Goal: Obtain resource: Obtain resource

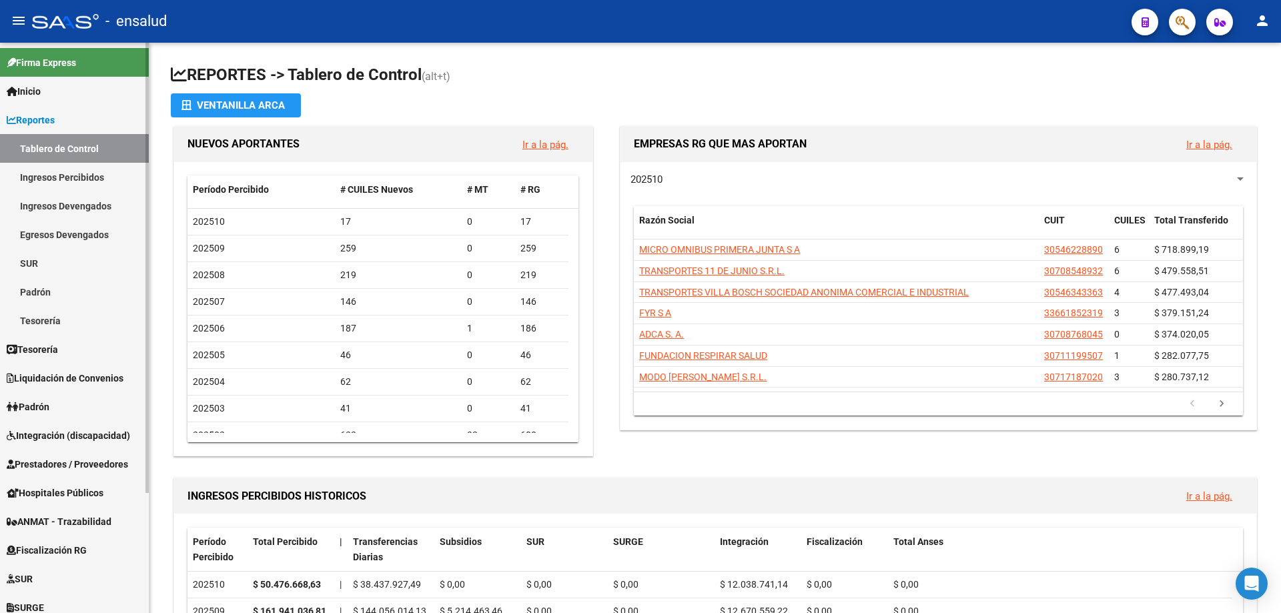
click at [35, 87] on span "Inicio" at bounding box center [24, 91] width 34 height 15
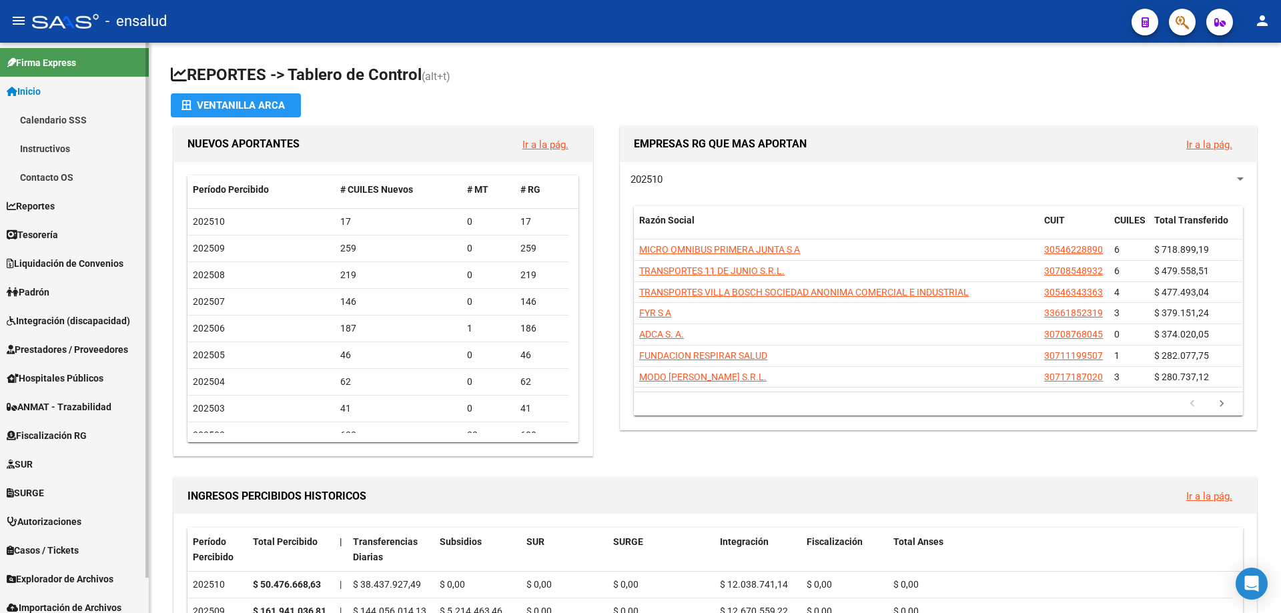
click at [66, 124] on link "Calendario SSS" at bounding box center [74, 119] width 149 height 29
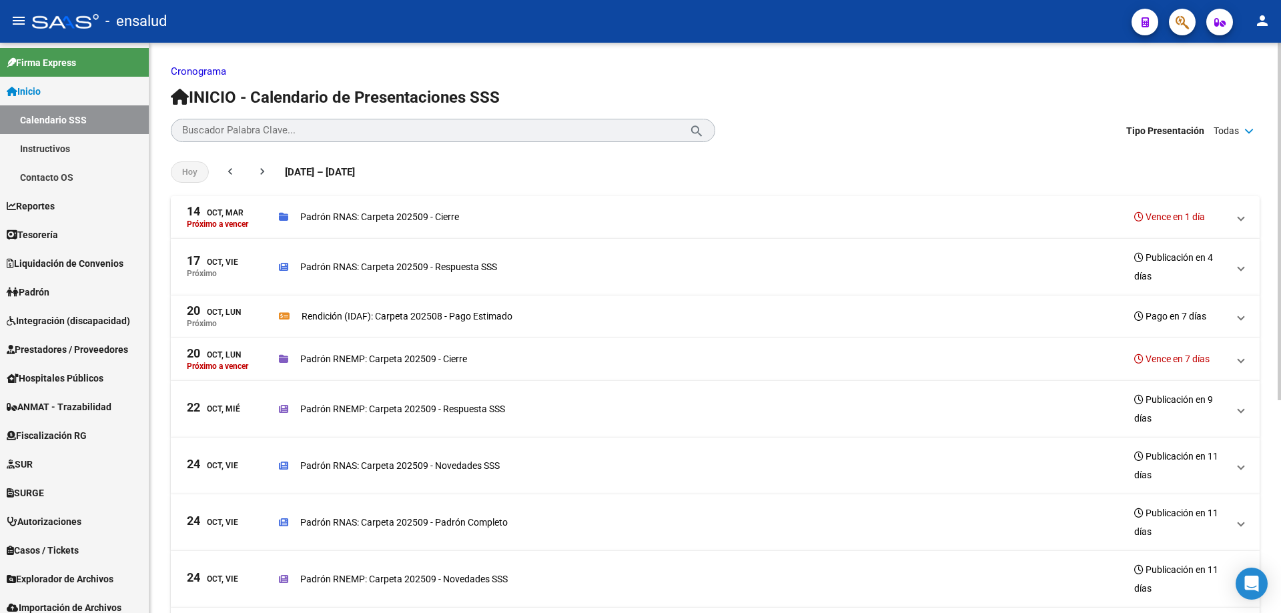
click at [750, 73] on p "Cronograma" at bounding box center [715, 71] width 1089 height 15
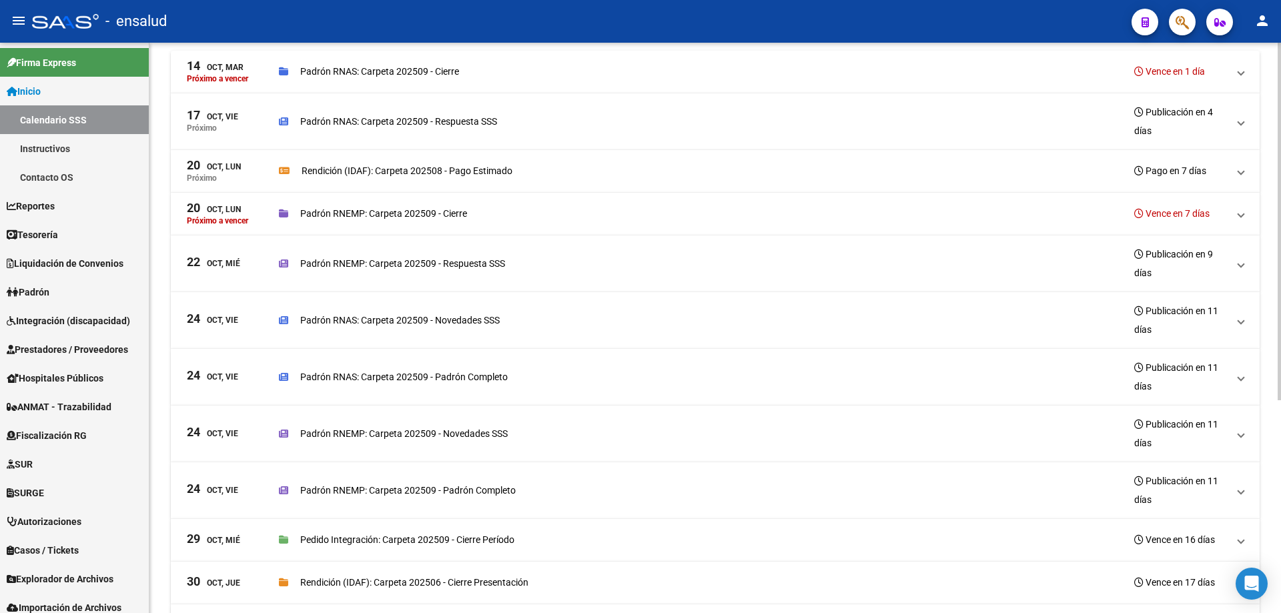
scroll to position [339, 0]
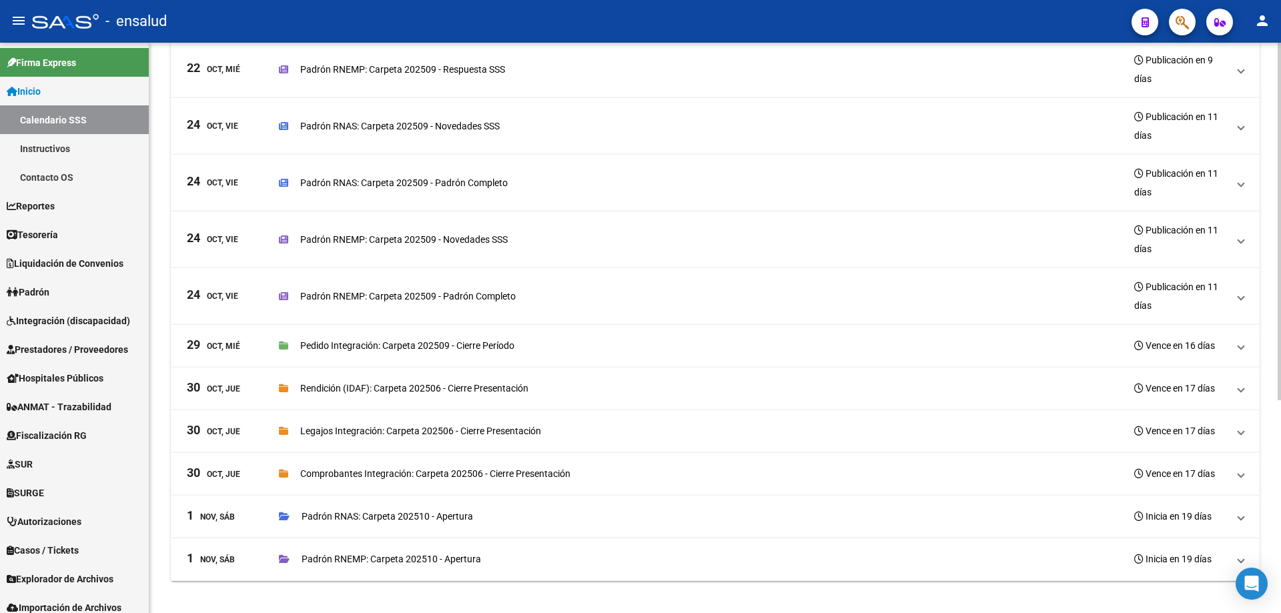
drag, startPoint x: 804, startPoint y: 77, endPoint x: 819, endPoint y: 456, distance: 379.8
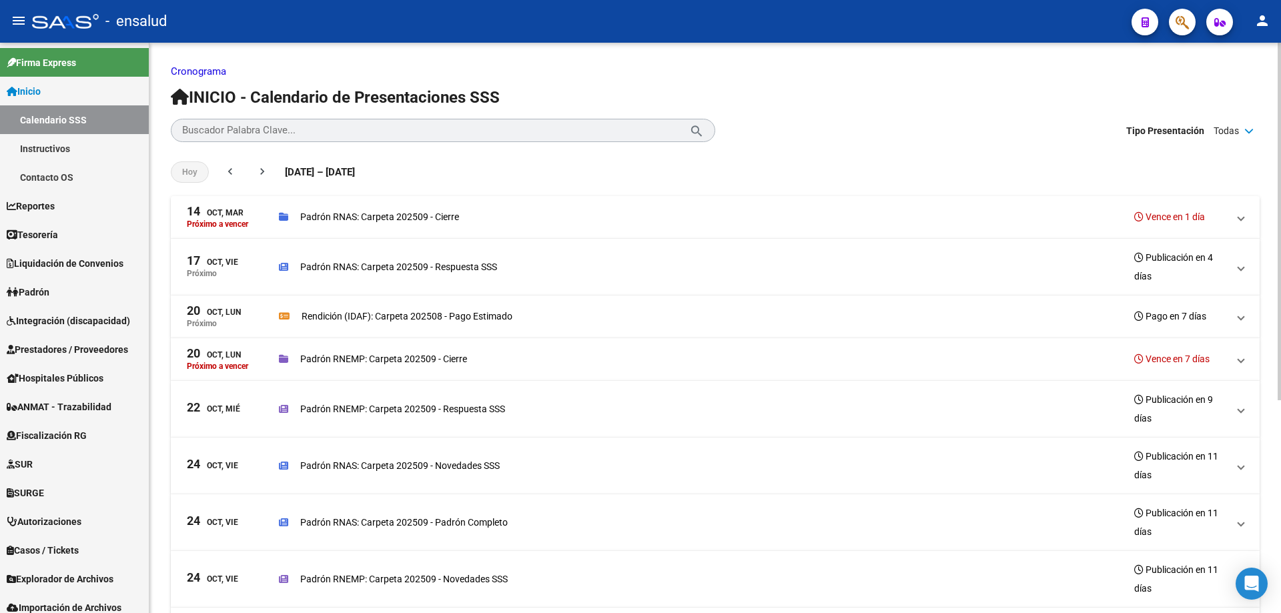
drag, startPoint x: 819, startPoint y: 456, endPoint x: 807, endPoint y: 140, distance: 316.4
click at [819, 168] on div "Hoy chevron_left chevron_right 13 Oct de 2025 – 12 Nov de 2025 13/10/25 - 12/11…" at bounding box center [715, 172] width 1089 height 48
click at [41, 285] on span "Padrón" at bounding box center [28, 292] width 43 height 15
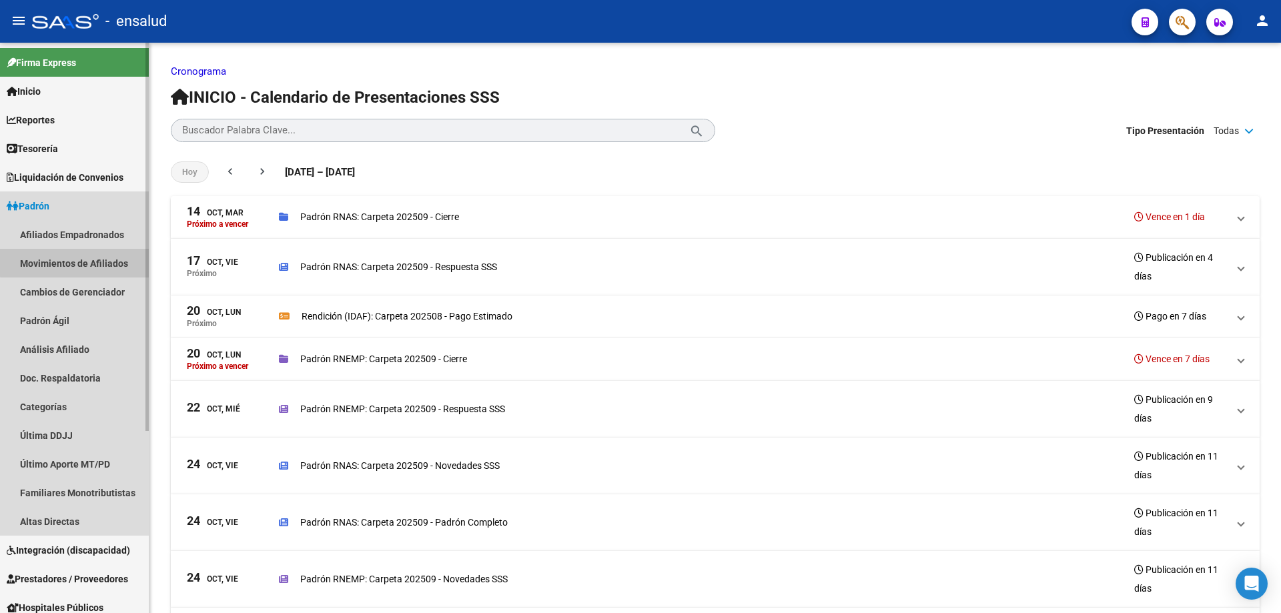
click at [81, 262] on link "Movimientos de Afiliados" at bounding box center [74, 263] width 149 height 29
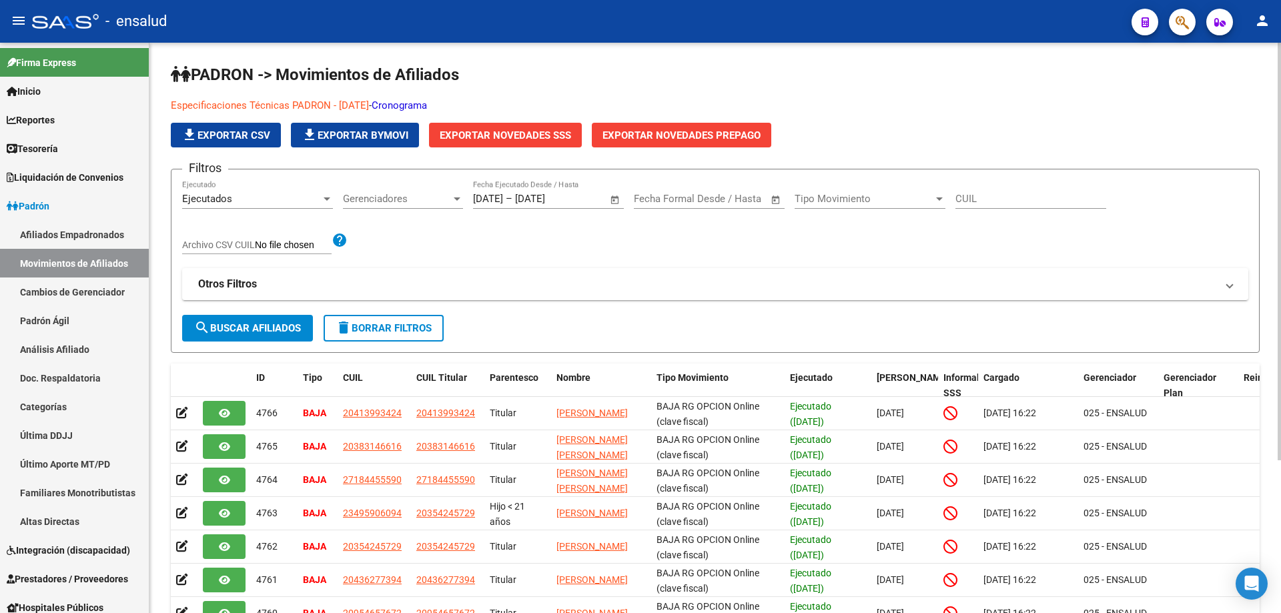
click at [483, 136] on span "Exportar Novedades SSS" at bounding box center [505, 135] width 131 height 12
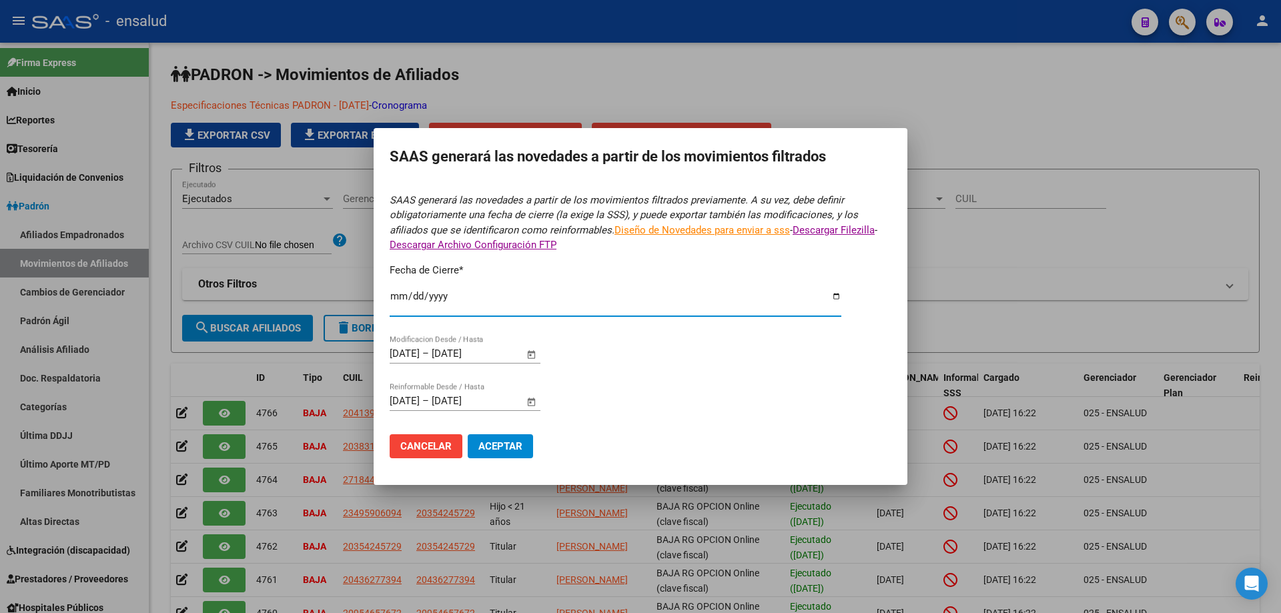
click at [478, 298] on input "[DATE]" at bounding box center [616, 301] width 452 height 21
click at [656, 300] on input "[DATE]" at bounding box center [616, 301] width 452 height 21
click at [832, 293] on input "[DATE]" at bounding box center [616, 301] width 452 height 21
click at [834, 297] on input "[DATE]" at bounding box center [616, 301] width 452 height 21
type input "2025-10-03"
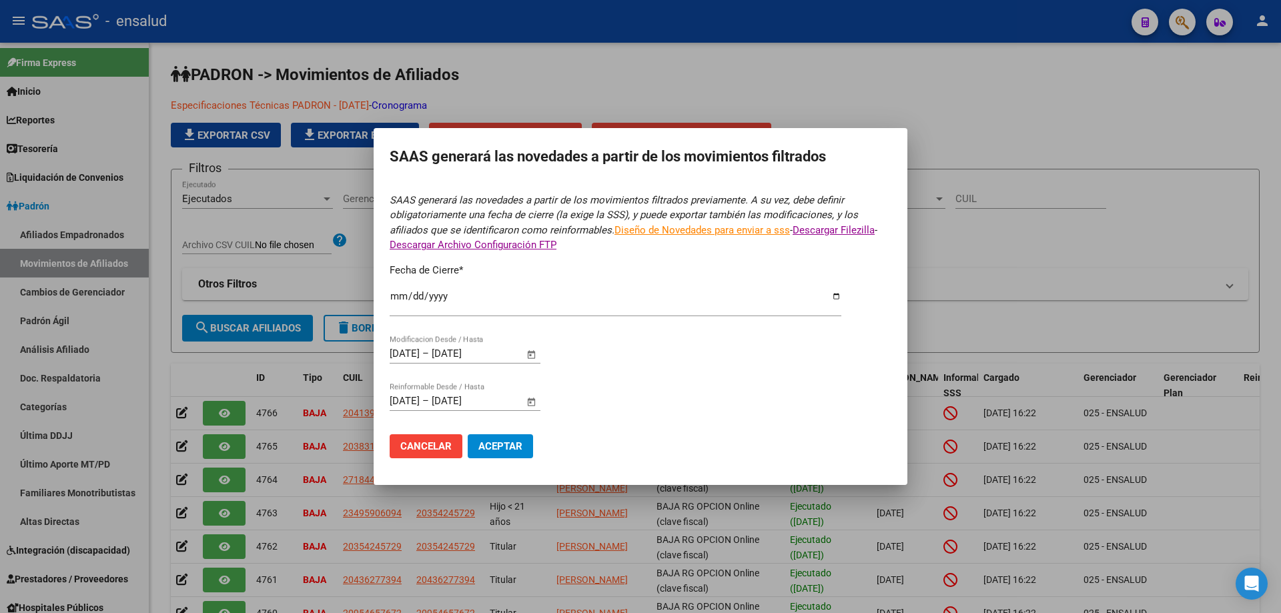
click at [842, 292] on div "Fecha de Cierre * 2025-10-03 Ingresar fecha" at bounding box center [641, 296] width 502 height 66
click at [838, 293] on input "2025-10-03" at bounding box center [616, 301] width 452 height 21
click at [694, 336] on form "SAAS generará las novedades a partir de los movimientos filtrados previamente. …" at bounding box center [641, 331] width 502 height 276
click at [419, 446] on span "Cancelar" at bounding box center [425, 446] width 51 height 12
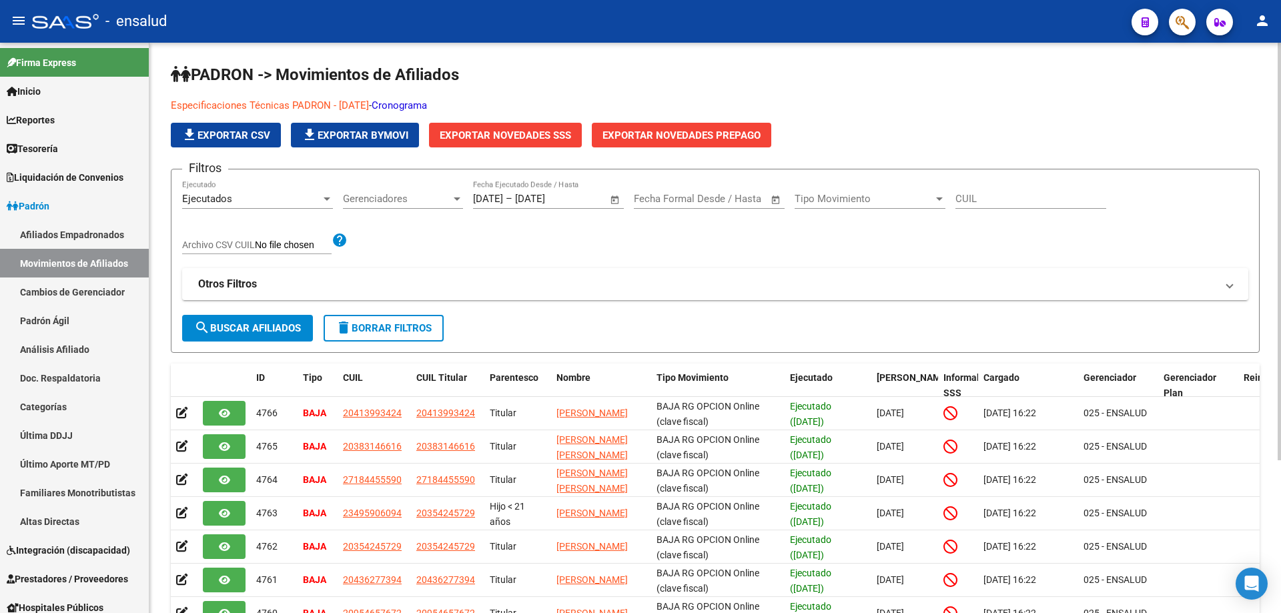
click at [512, 137] on span "Exportar Novedades SSS" at bounding box center [505, 135] width 131 height 12
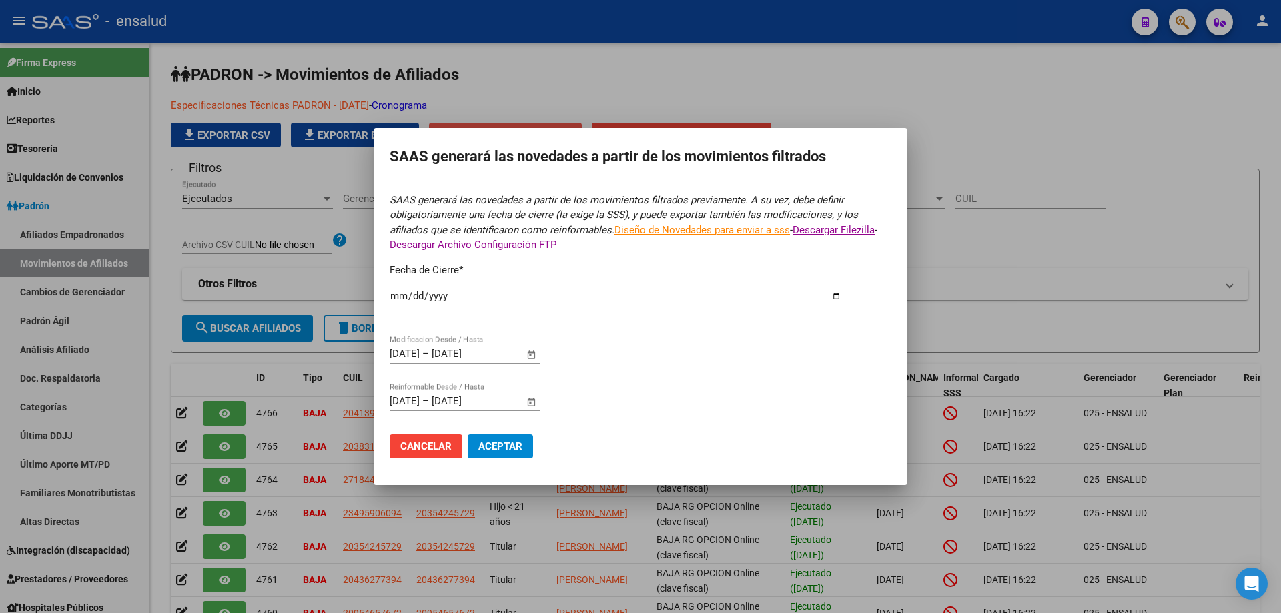
type input "[DATE]"
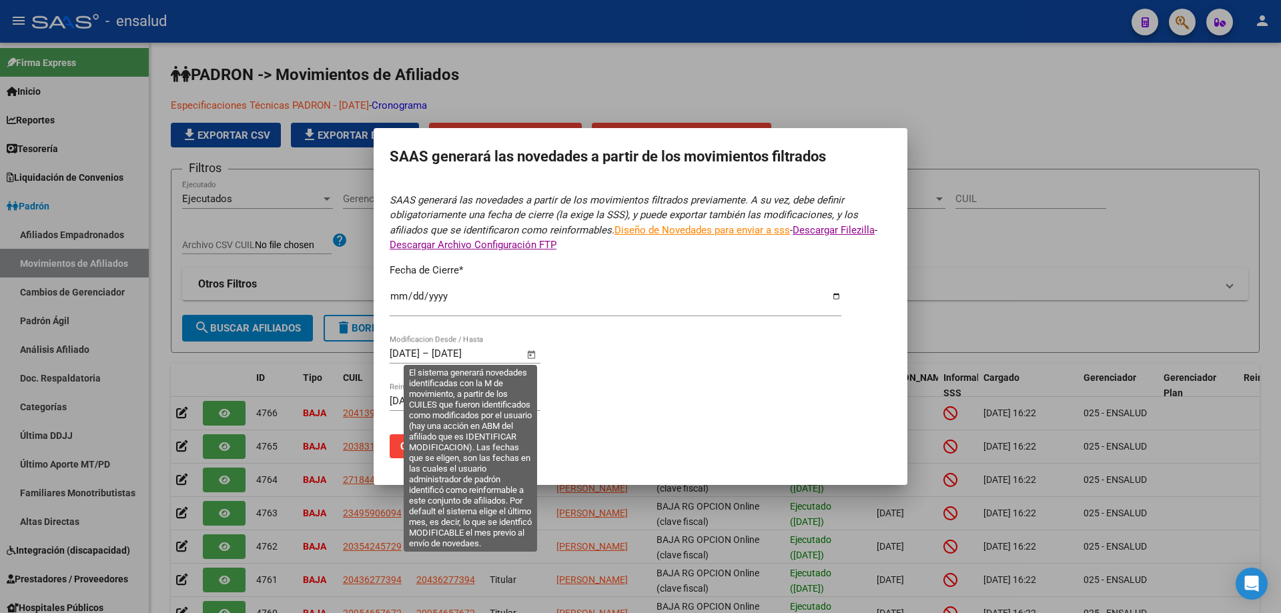
click at [532, 356] on span "Open calendar" at bounding box center [532, 354] width 32 height 32
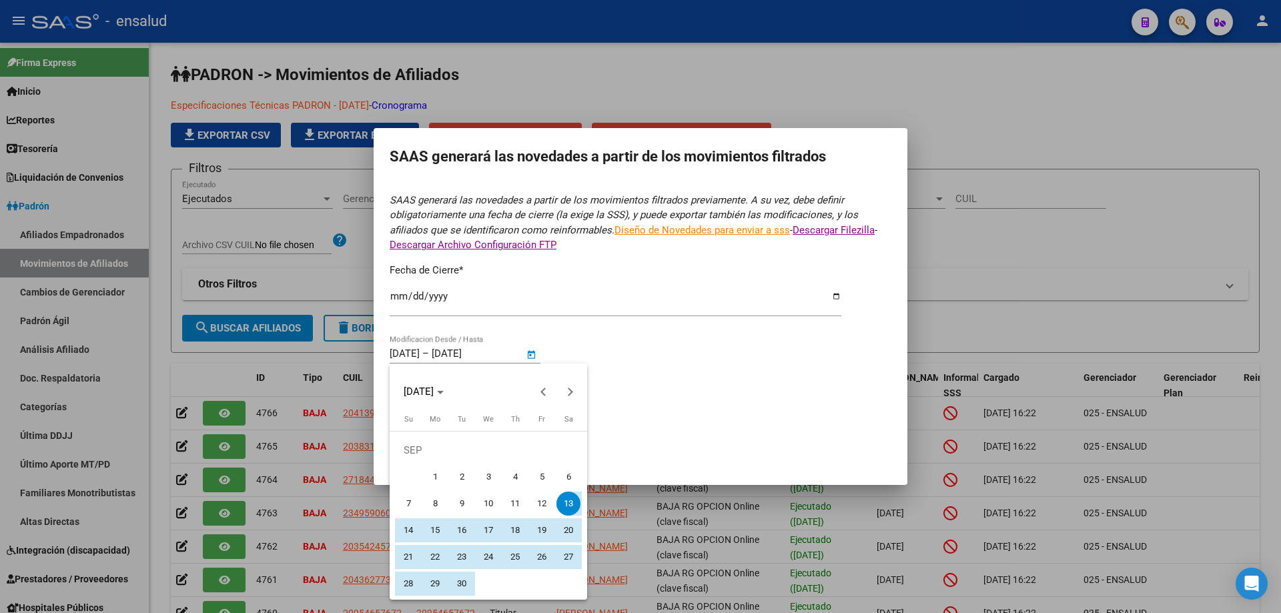
click at [435, 481] on span "1" at bounding box center [435, 477] width 24 height 24
type input "[DATE]"
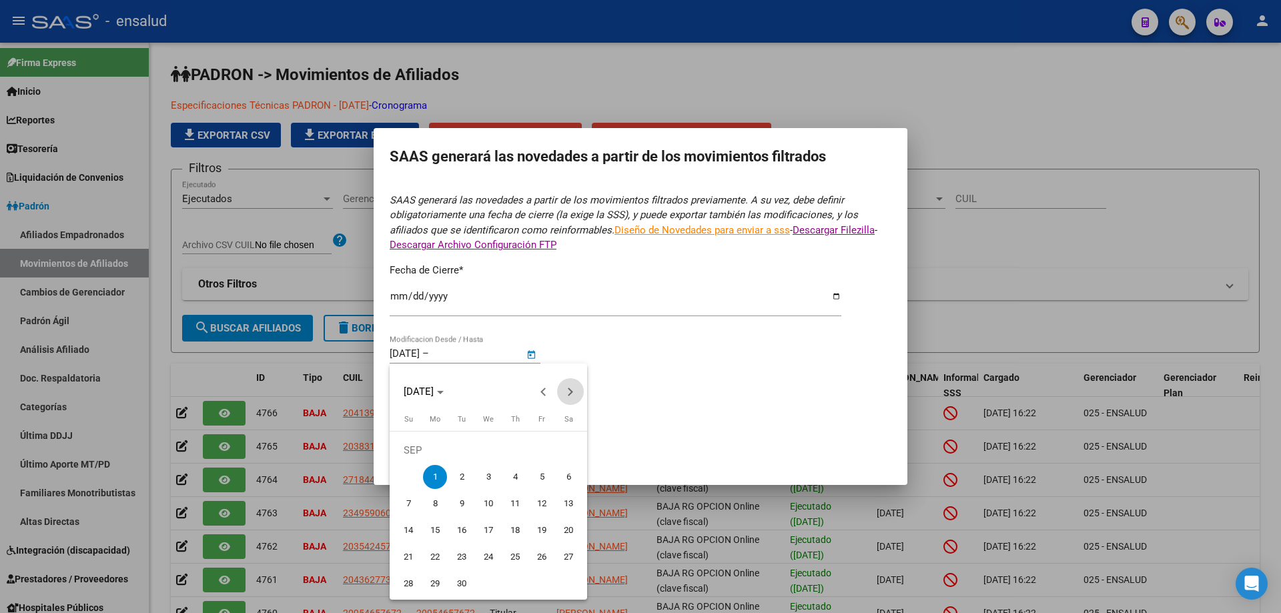
click at [578, 394] on span "Next month" at bounding box center [570, 391] width 27 height 27
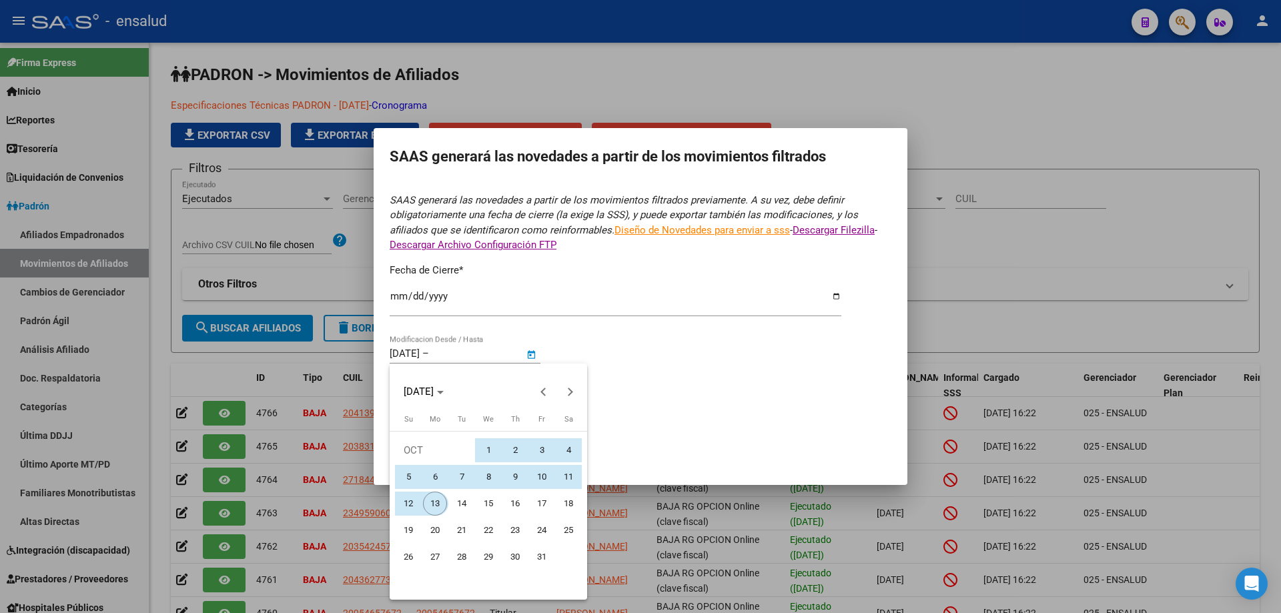
click at [443, 504] on span "13" at bounding box center [435, 504] width 24 height 24
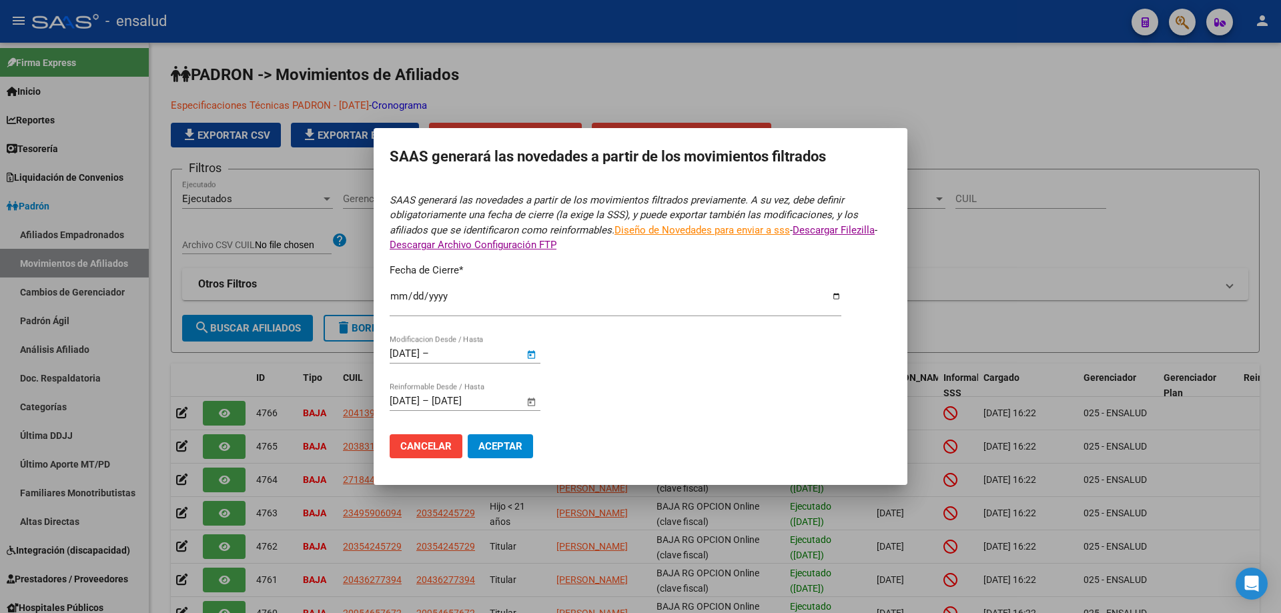
type input "[DATE]"
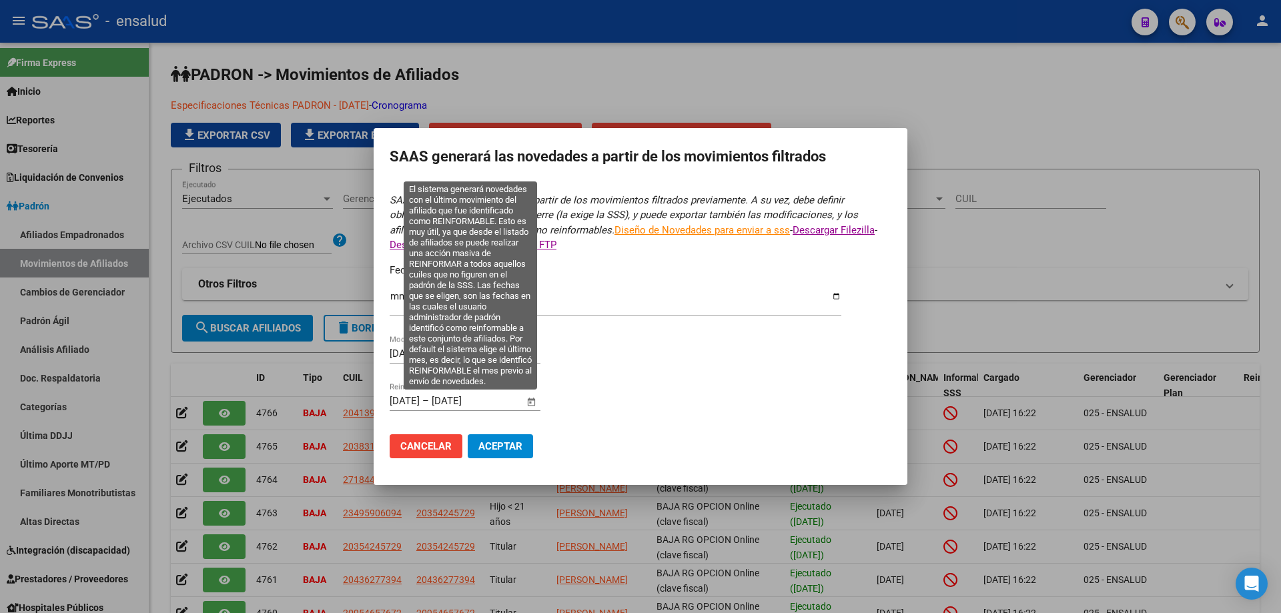
click at [536, 400] on span "Open calendar" at bounding box center [532, 402] width 32 height 32
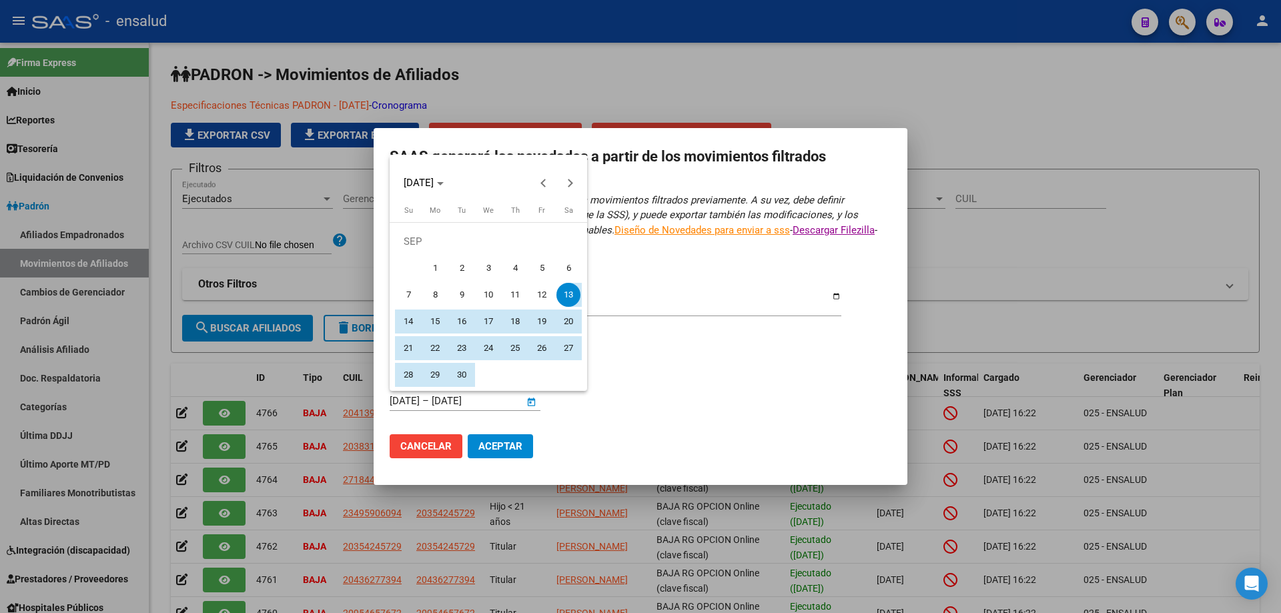
click at [438, 265] on span "1" at bounding box center [435, 268] width 24 height 24
type input "[DATE]"
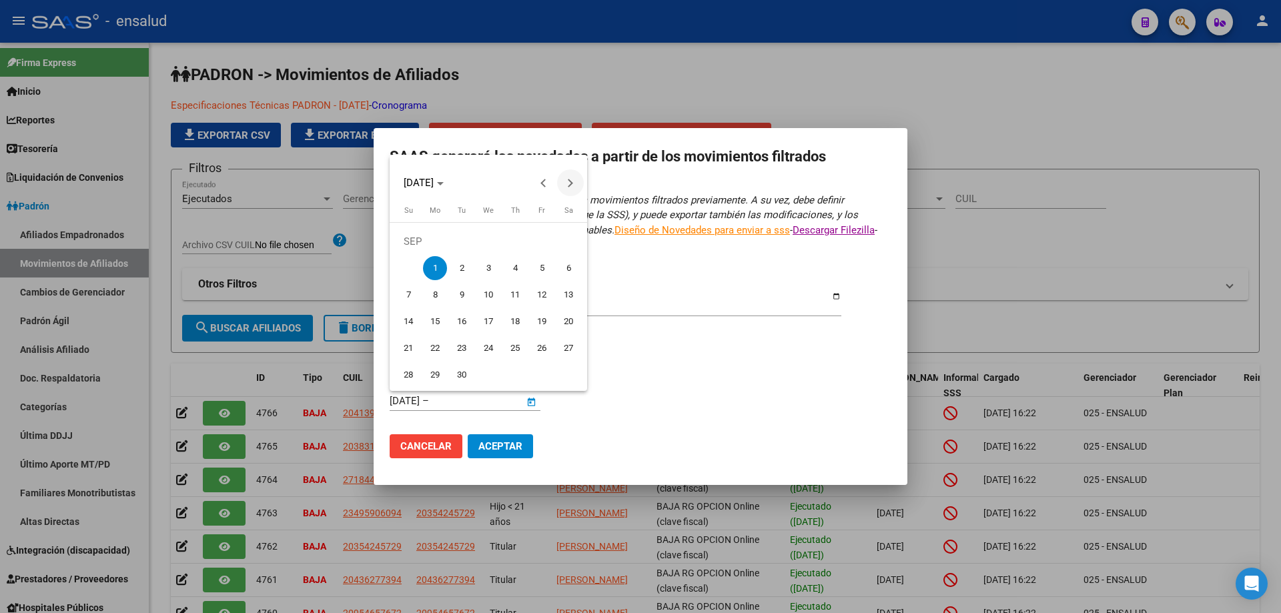
click at [574, 188] on span "Next month" at bounding box center [570, 182] width 27 height 27
click at [438, 297] on span "13" at bounding box center [435, 295] width 24 height 24
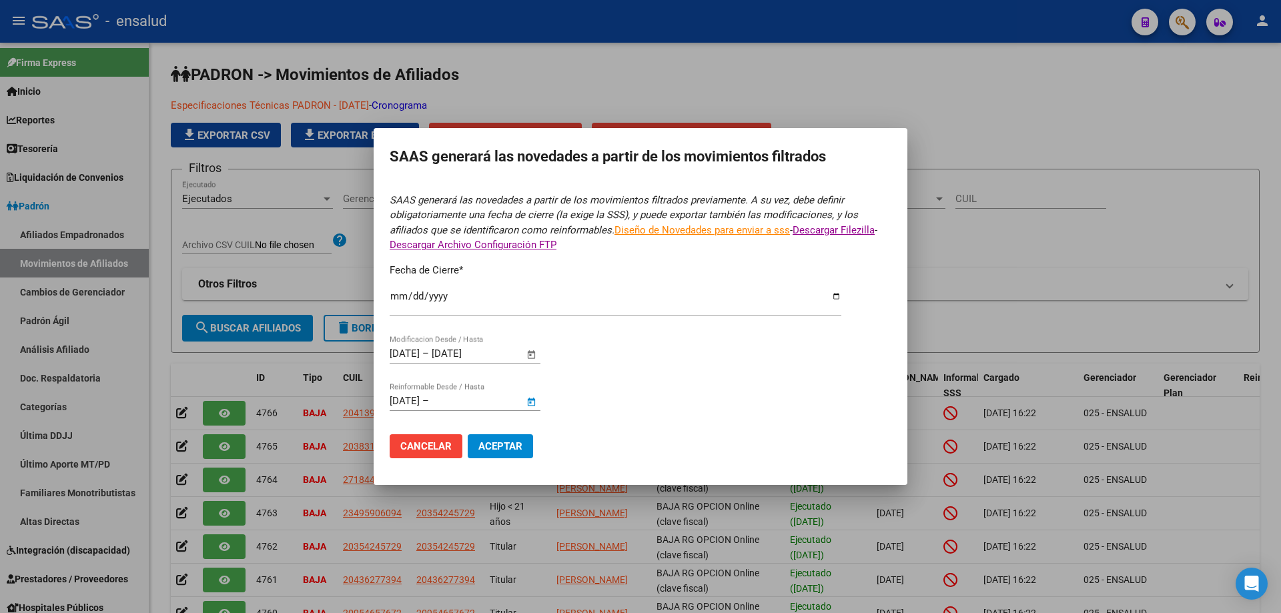
type input "[DATE]"
click at [692, 408] on form "SAAS generará las novedades a partir de los movimientos filtrados previamente. …" at bounding box center [641, 331] width 502 height 276
click at [514, 451] on span "Aceptar" at bounding box center [500, 446] width 44 height 12
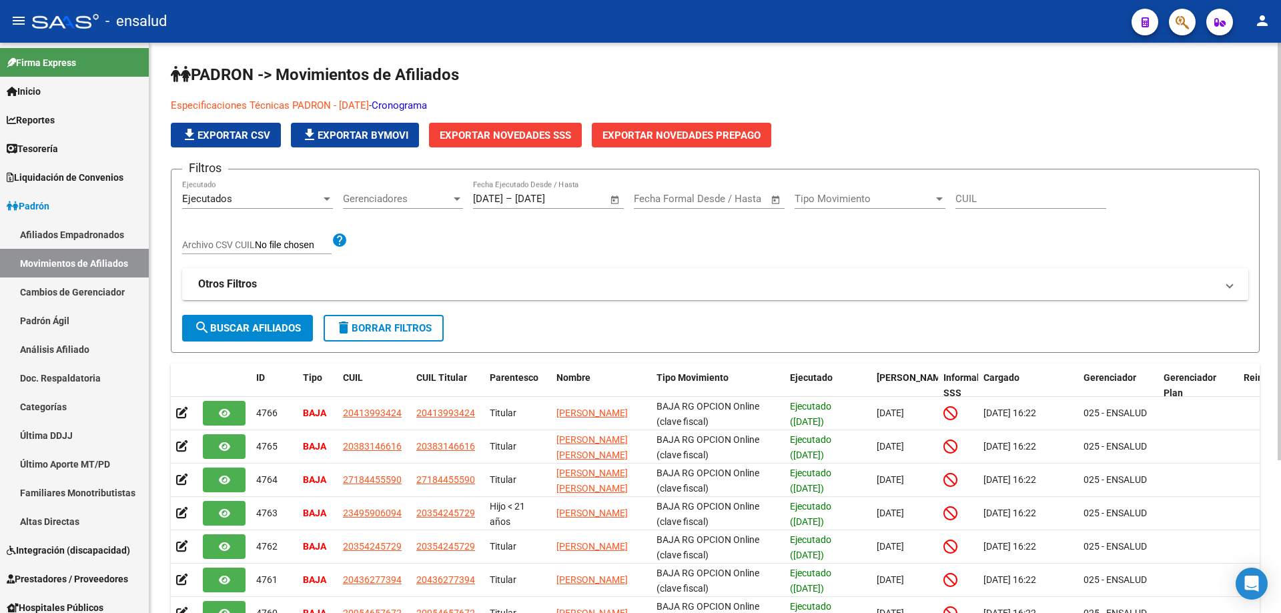
click at [725, 249] on div "Filtros Ejecutados Ejecutado Gerenciadores Gerenciadores [DATE] [DATE] – [DATE]…" at bounding box center [715, 247] width 1066 height 135
